Goal: Information Seeking & Learning: Learn about a topic

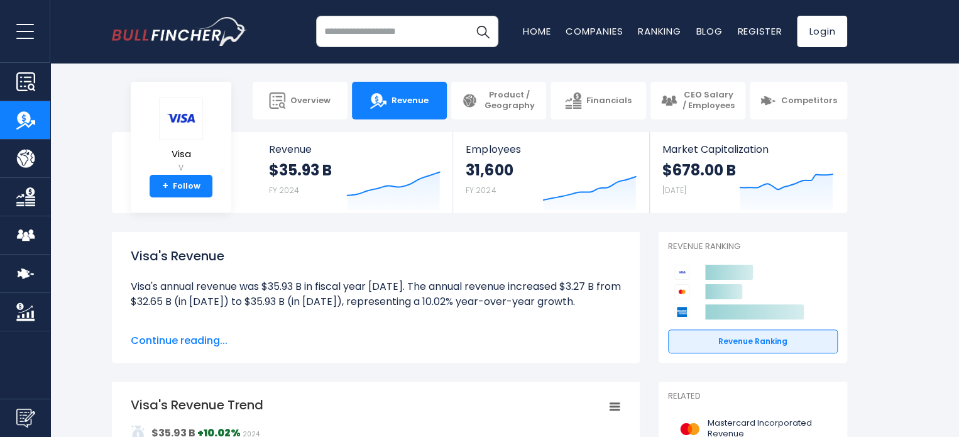
click at [406, 31] on input "search" at bounding box center [407, 31] width 182 height 31
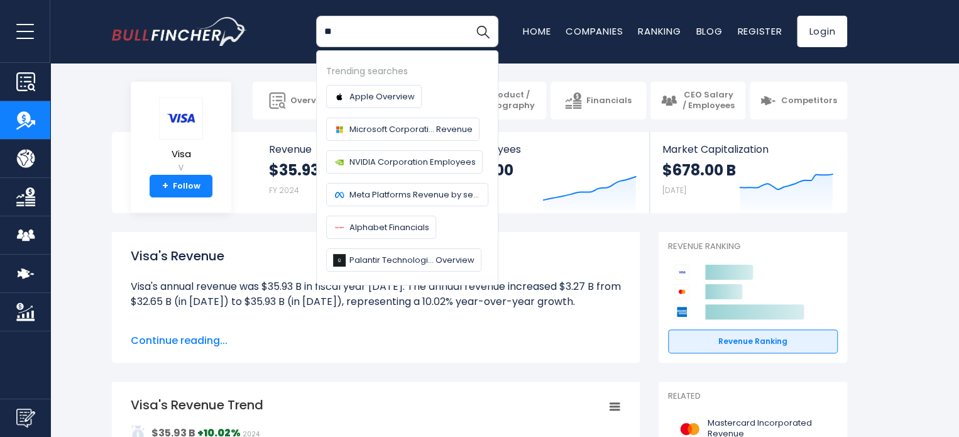
type input "**"
click at [467, 16] on button "Search" at bounding box center [482, 31] width 31 height 31
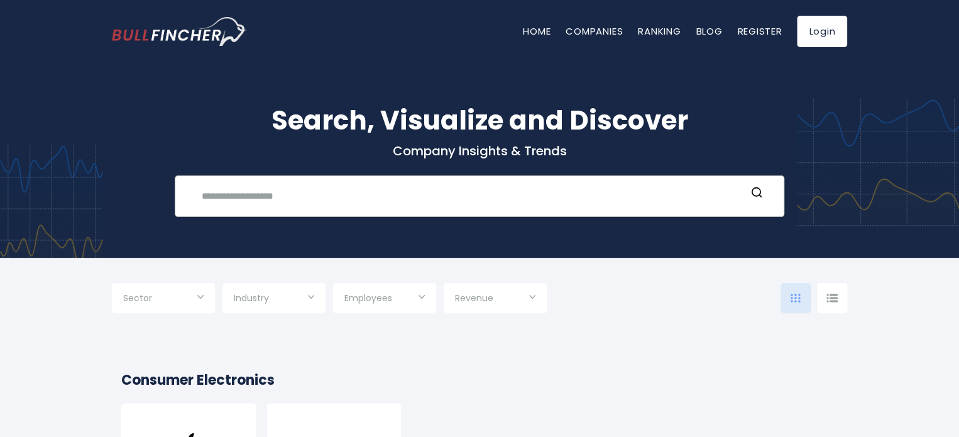
click at [336, 188] on input "text" at bounding box center [470, 195] width 552 height 23
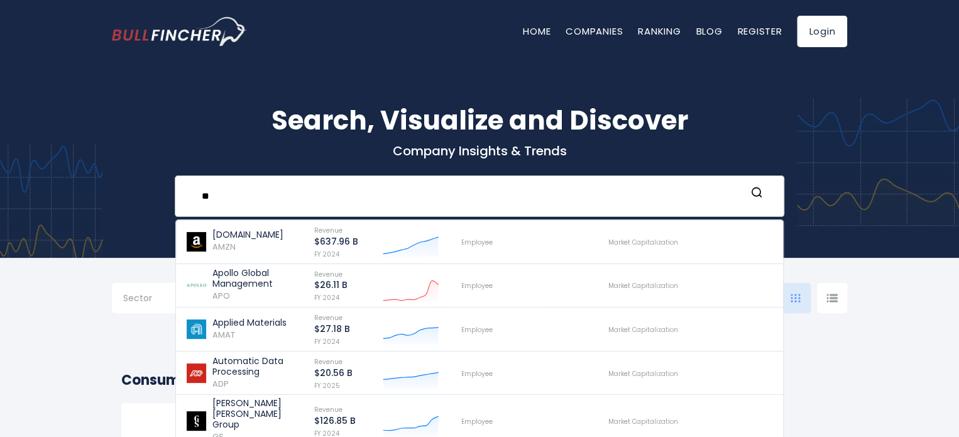
scroll to position [63, 0]
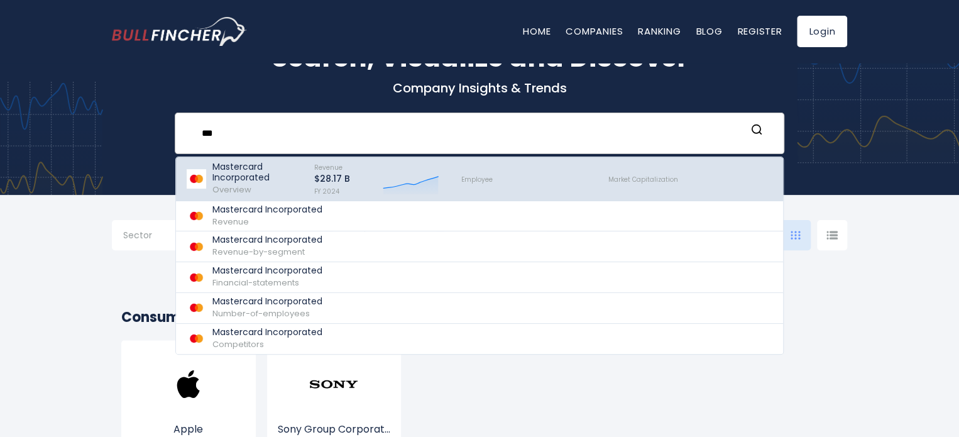
type input "***"
click at [284, 176] on p "Mastercard Incorporated" at bounding box center [257, 171] width 90 height 21
click at [332, 189] on span "FY 2024" at bounding box center [326, 191] width 25 height 9
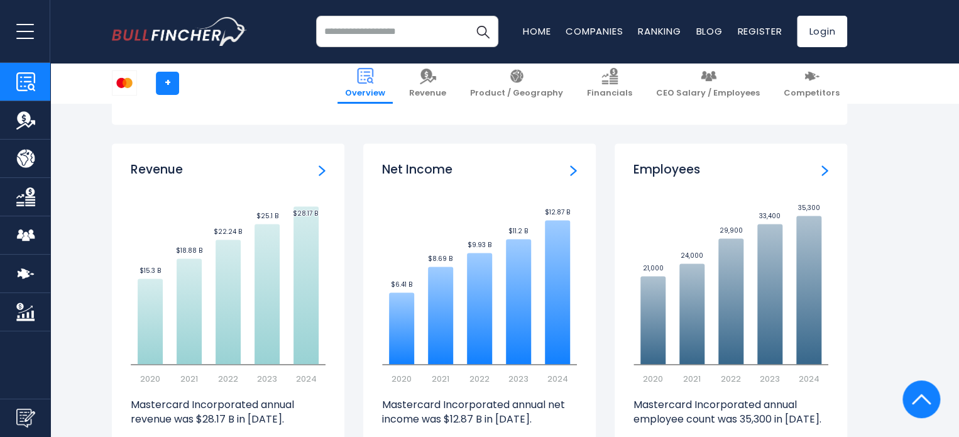
scroll to position [692, 0]
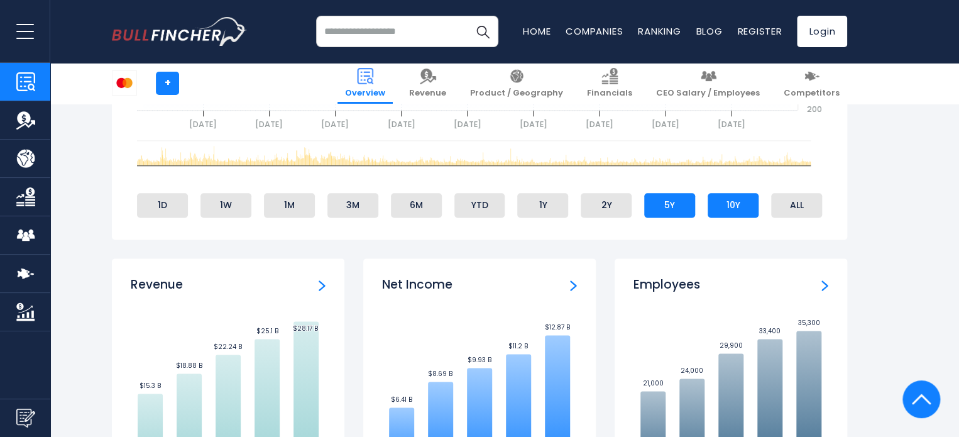
click at [719, 204] on li "10Y" at bounding box center [732, 205] width 51 height 24
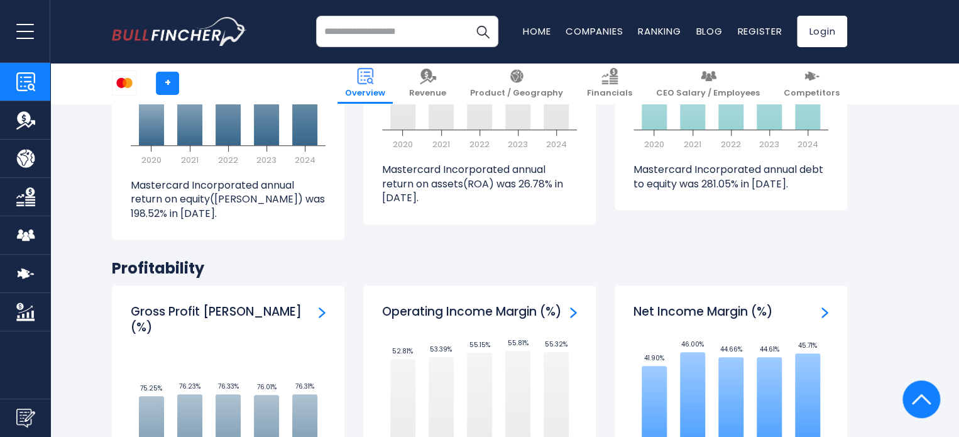
scroll to position [1697, 0]
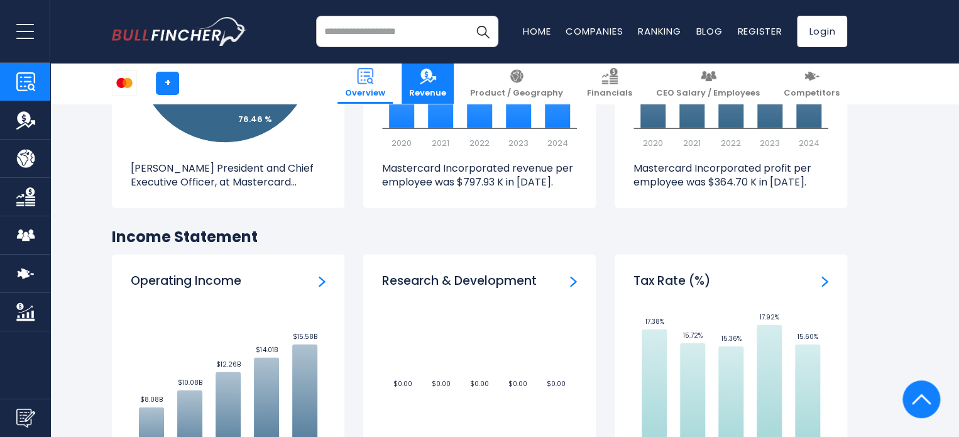
click at [454, 65] on link "Revenue" at bounding box center [427, 83] width 52 height 41
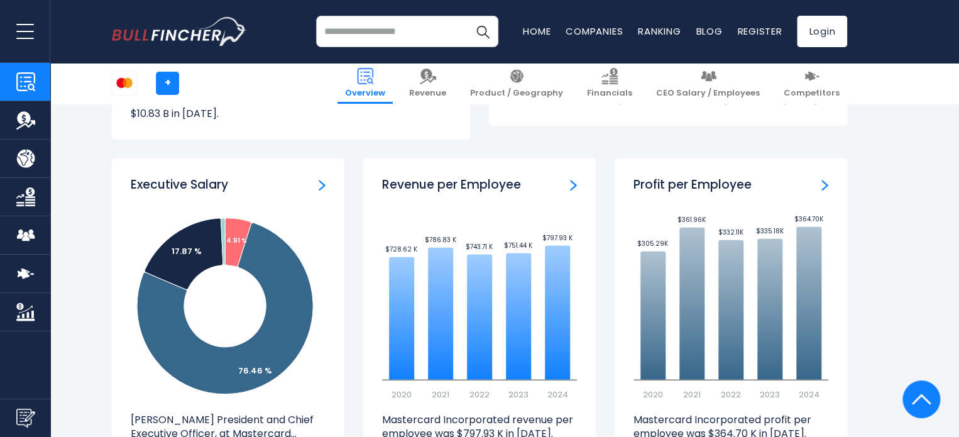
scroll to position [1111, 0]
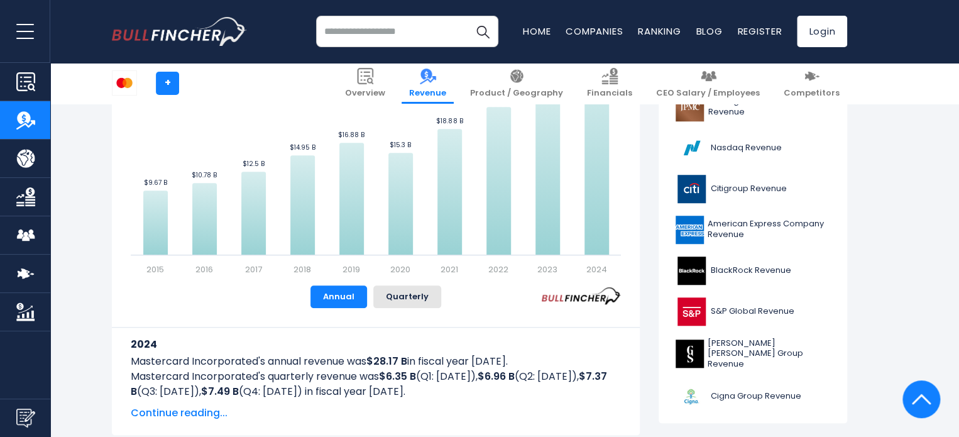
scroll to position [314, 0]
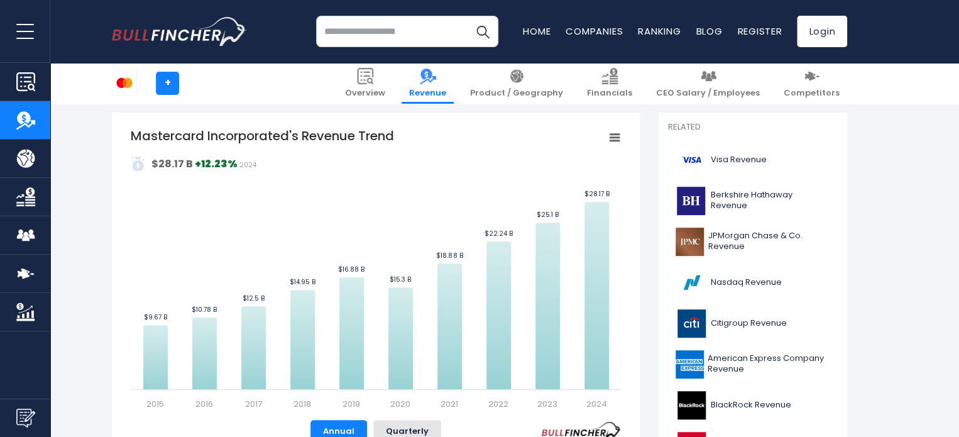
scroll to position [377, 0]
